Goal: Task Accomplishment & Management: Complete application form

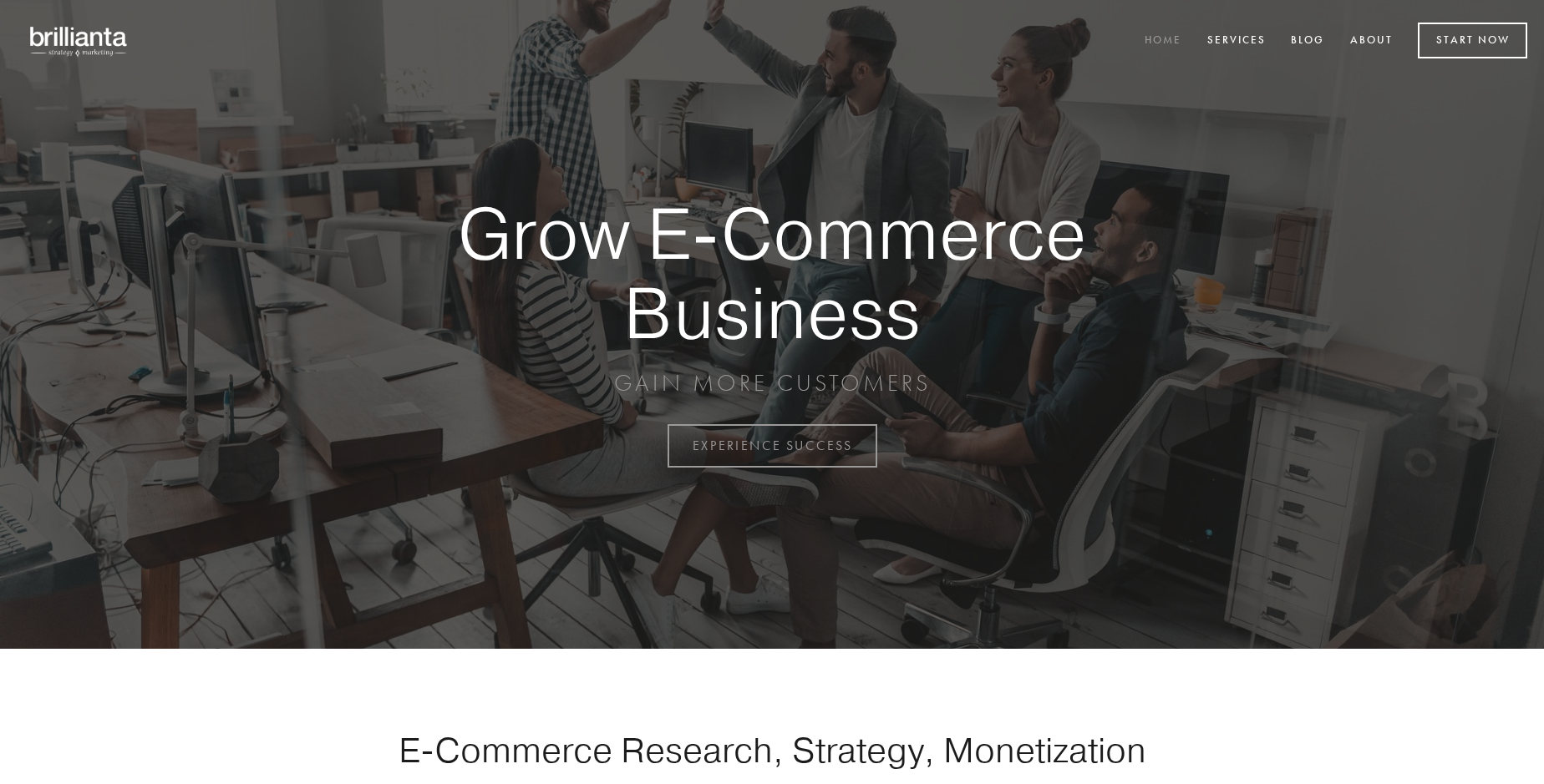
scroll to position [4379, 0]
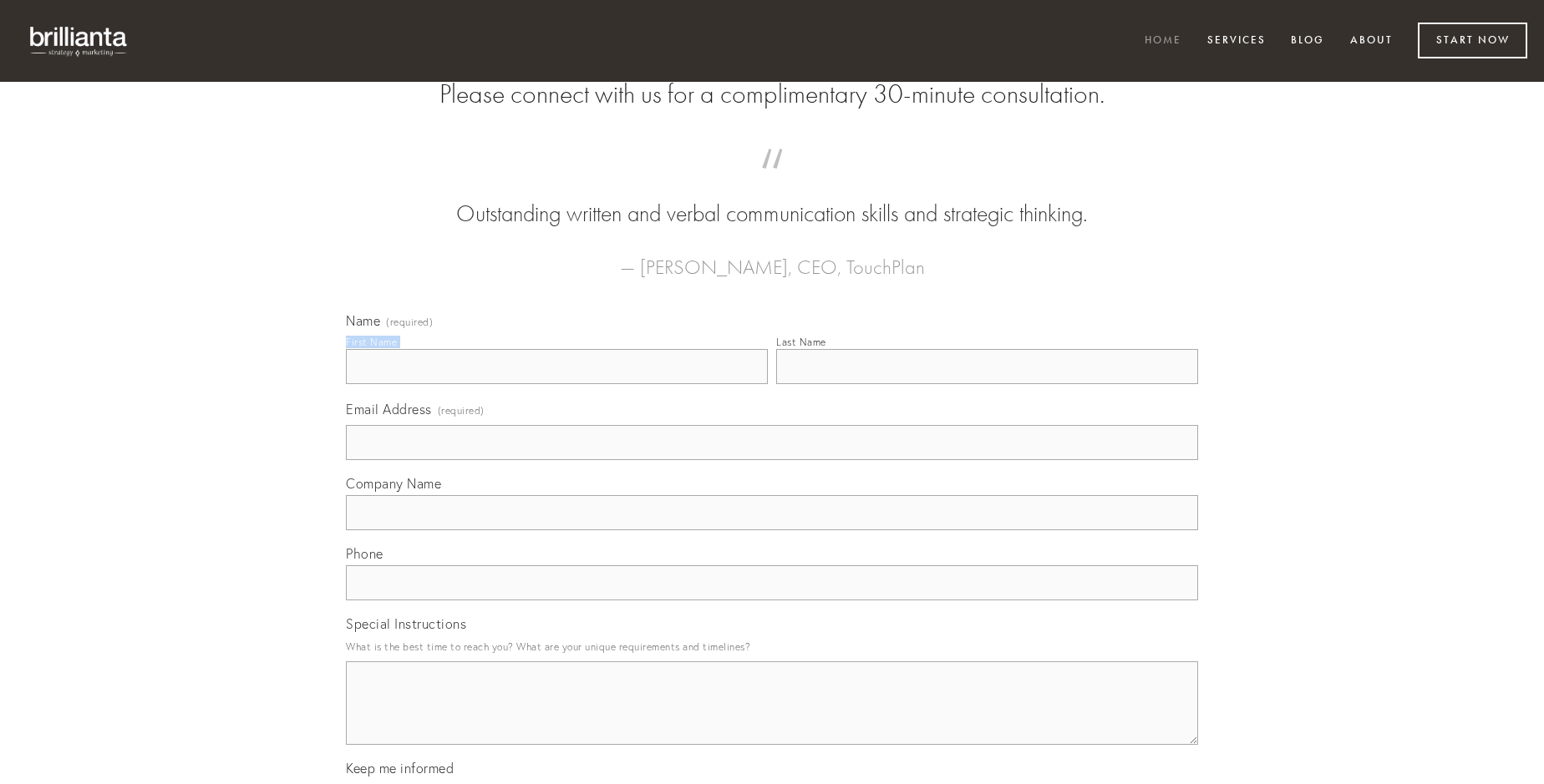
type input "[PERSON_NAME]"
click at [987, 384] on input "Last Name" at bounding box center [988, 366] width 422 height 35
type input "[PERSON_NAME]"
click at [772, 460] on input "Email Address (required)" at bounding box center [772, 442] width 853 height 35
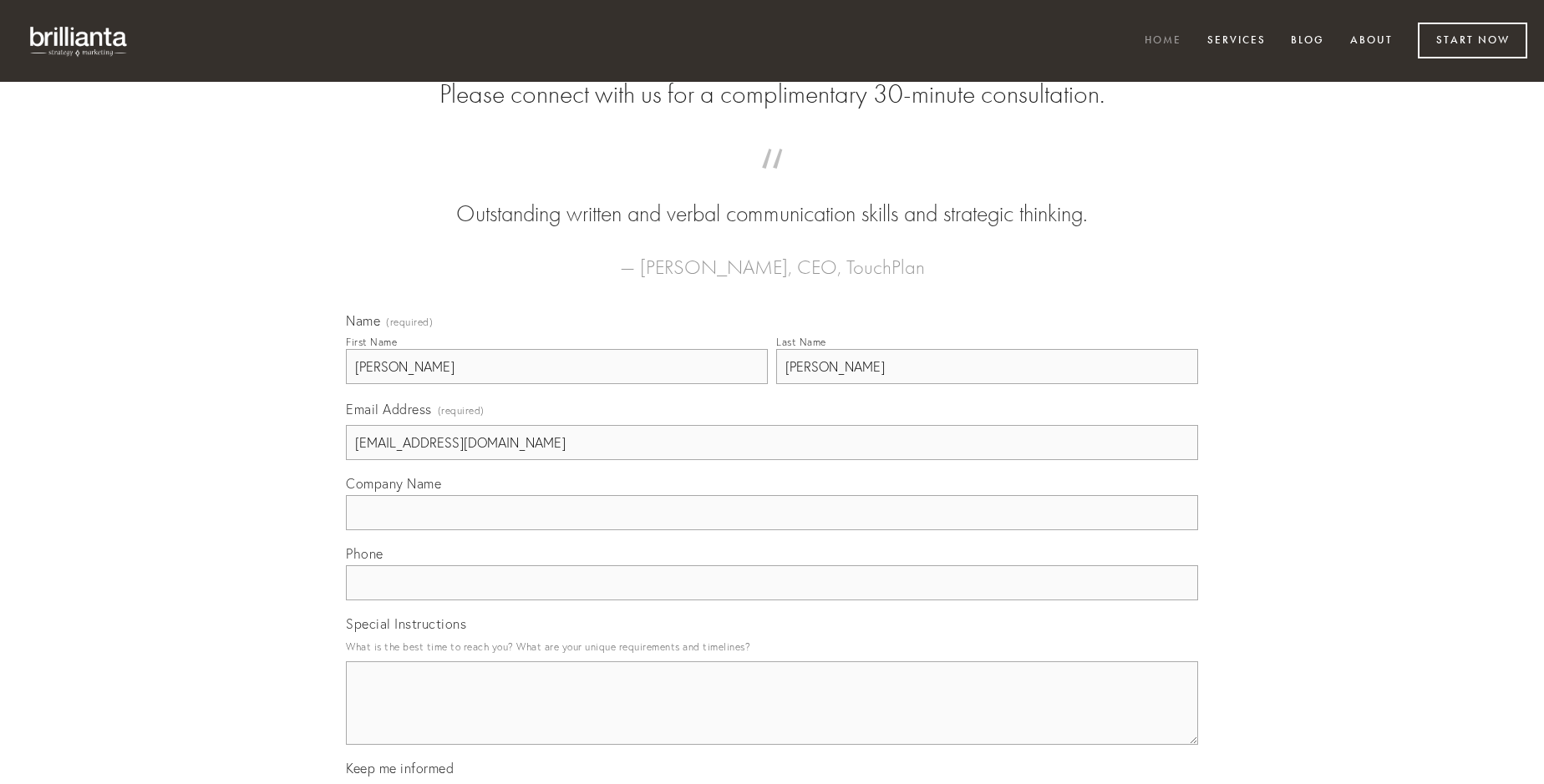
type input "[EMAIL_ADDRESS][DOMAIN_NAME]"
click at [772, 530] on input "Company Name" at bounding box center [772, 512] width 853 height 35
type input "cohaero"
click at [772, 600] on input "text" at bounding box center [772, 582] width 853 height 35
click at [772, 718] on textarea "Special Instructions" at bounding box center [772, 704] width 853 height 84
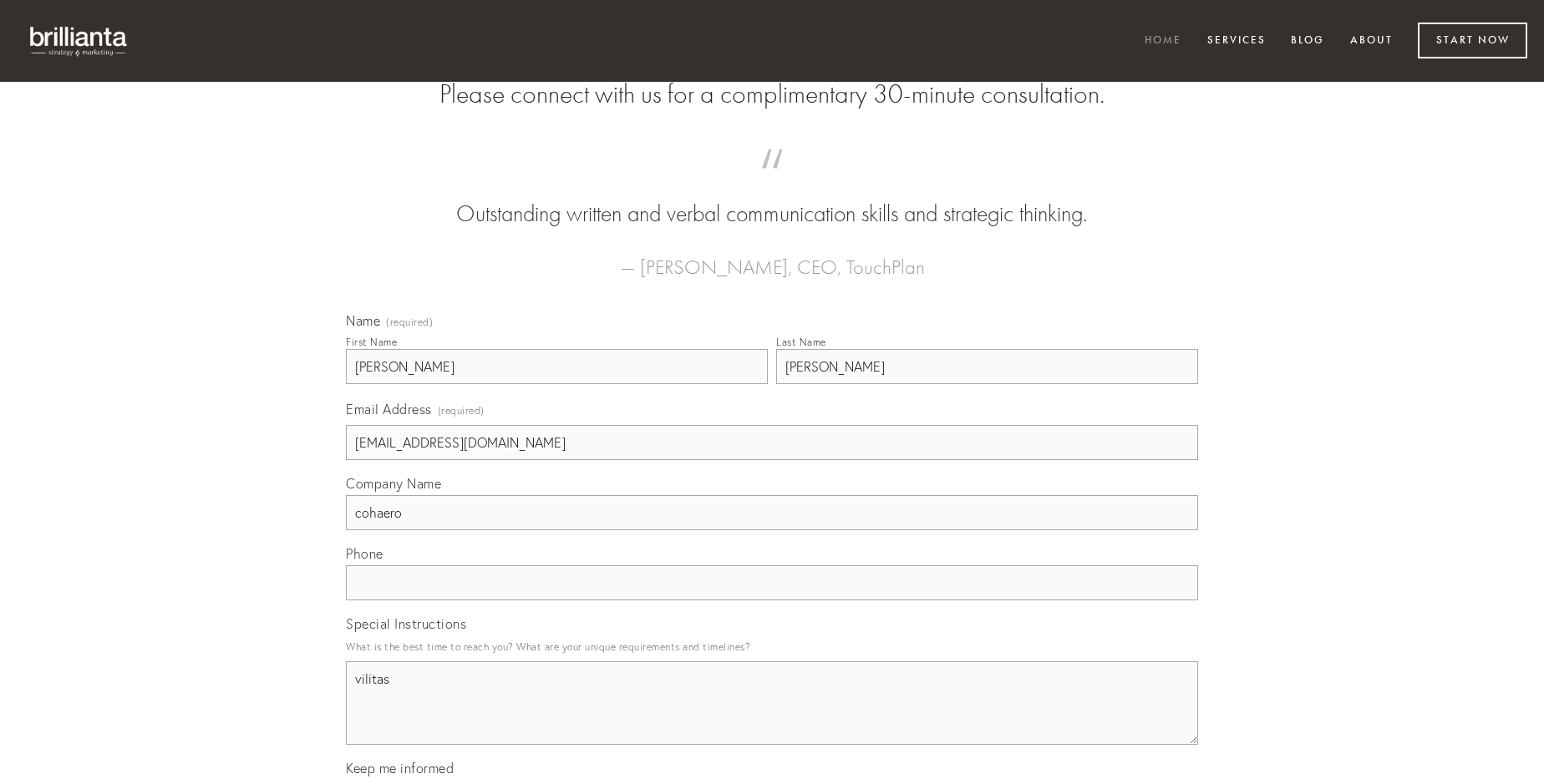
type textarea "vilitas"
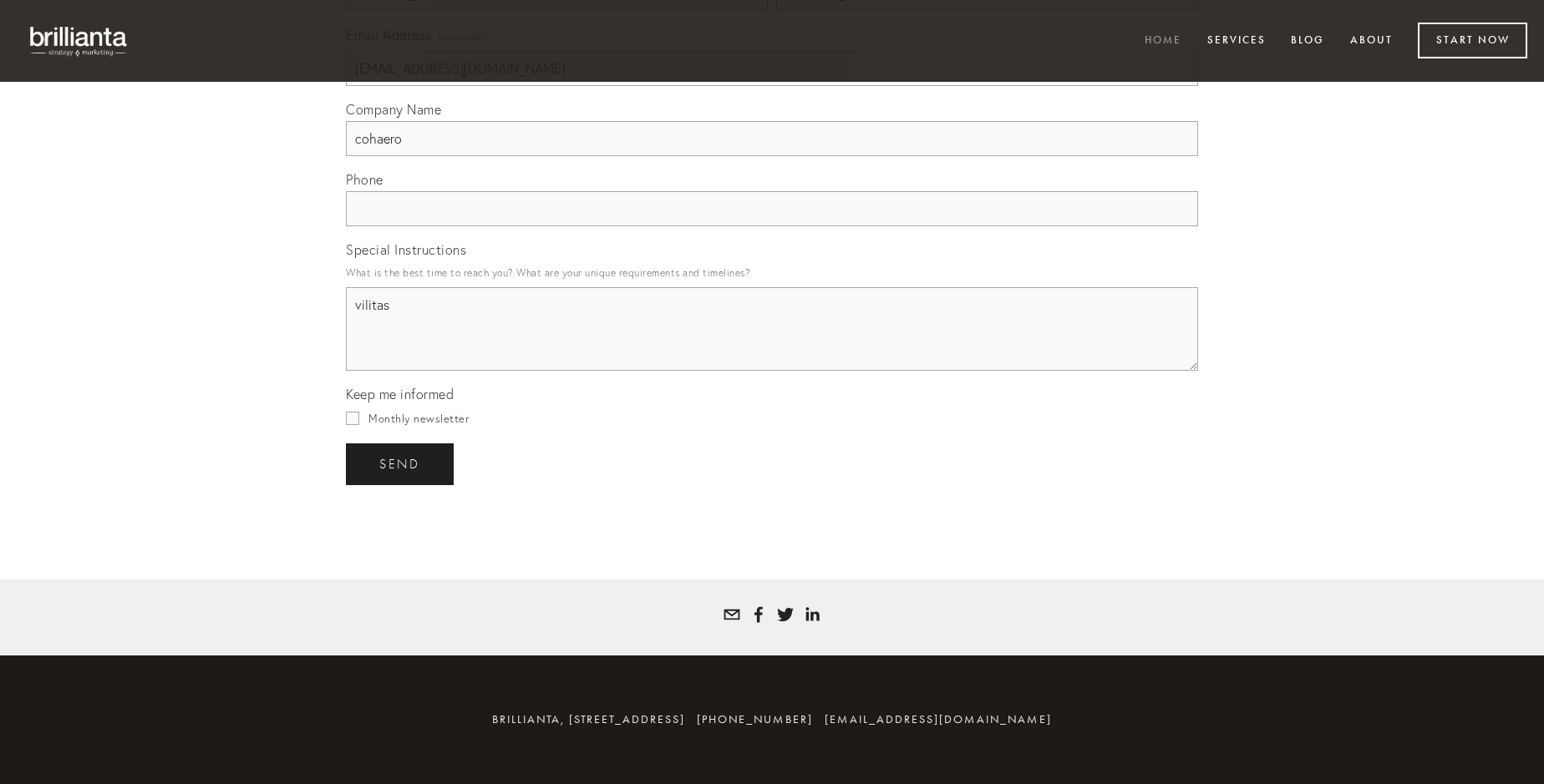
click at [401, 464] on span "send" at bounding box center [400, 465] width 41 height 15
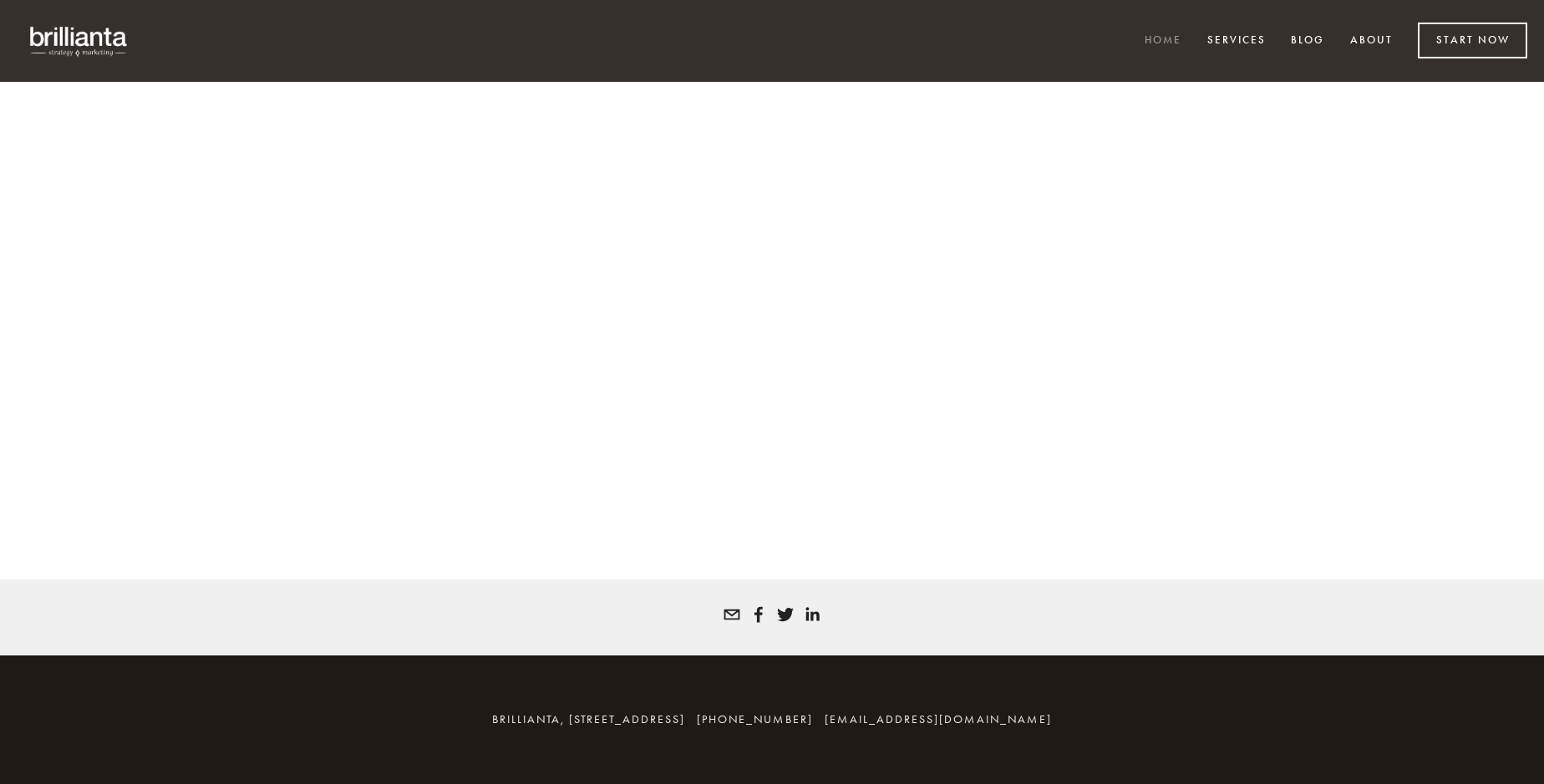
scroll to position [4356, 0]
